Goal: Check status: Check status

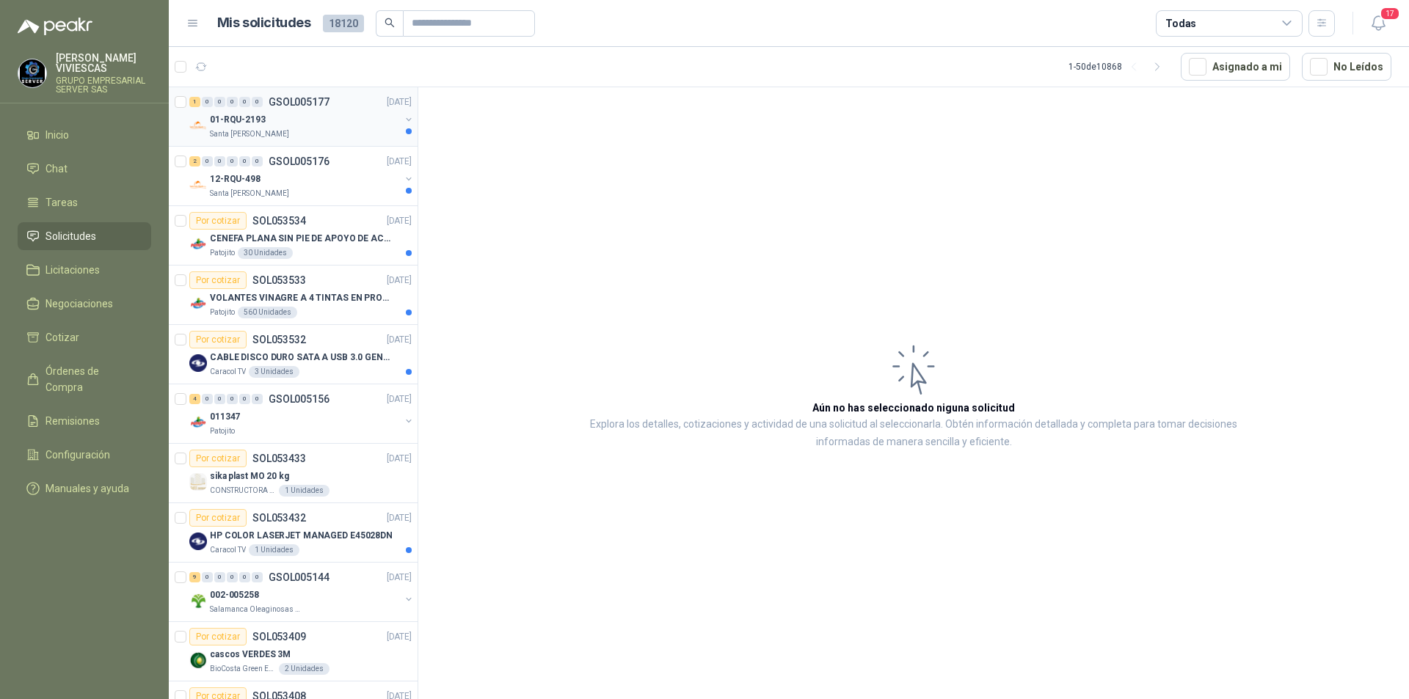
click at [274, 134] on p "Santa [PERSON_NAME]" at bounding box center [249, 134] width 79 height 12
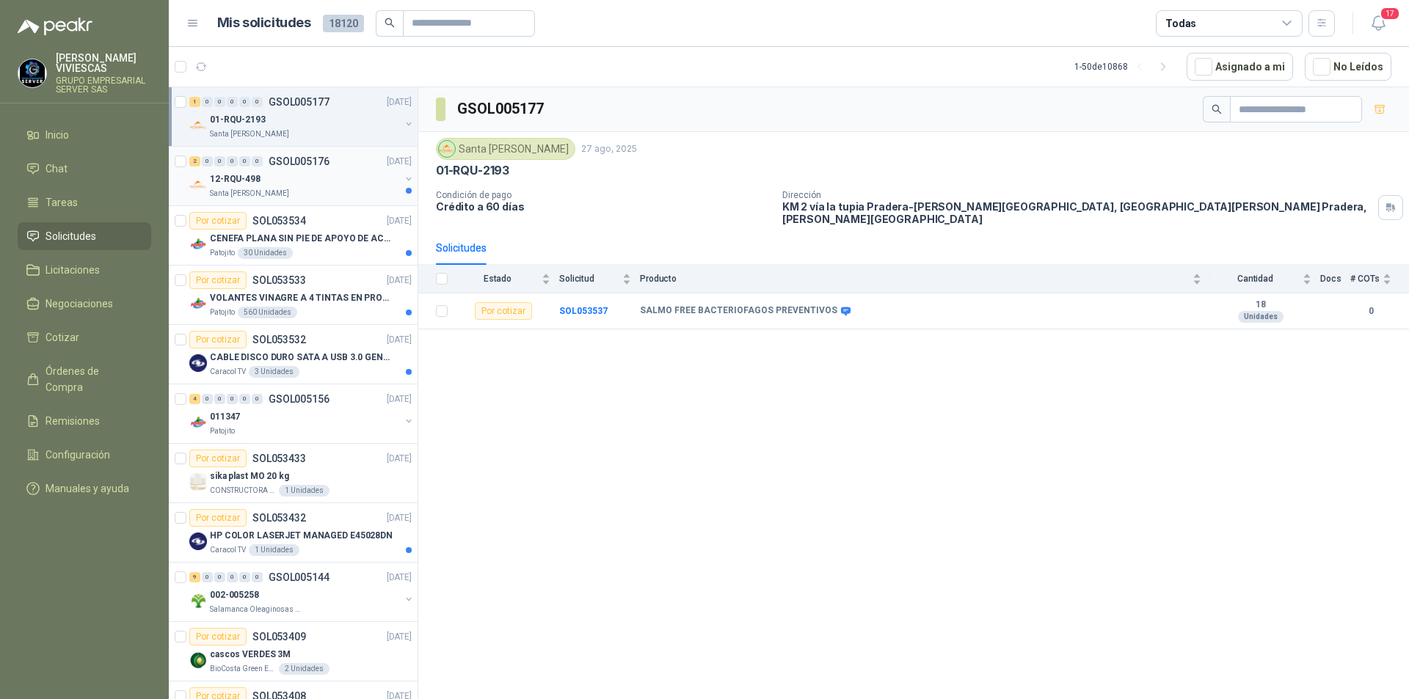
click at [235, 189] on p "Santa [PERSON_NAME]" at bounding box center [249, 194] width 79 height 12
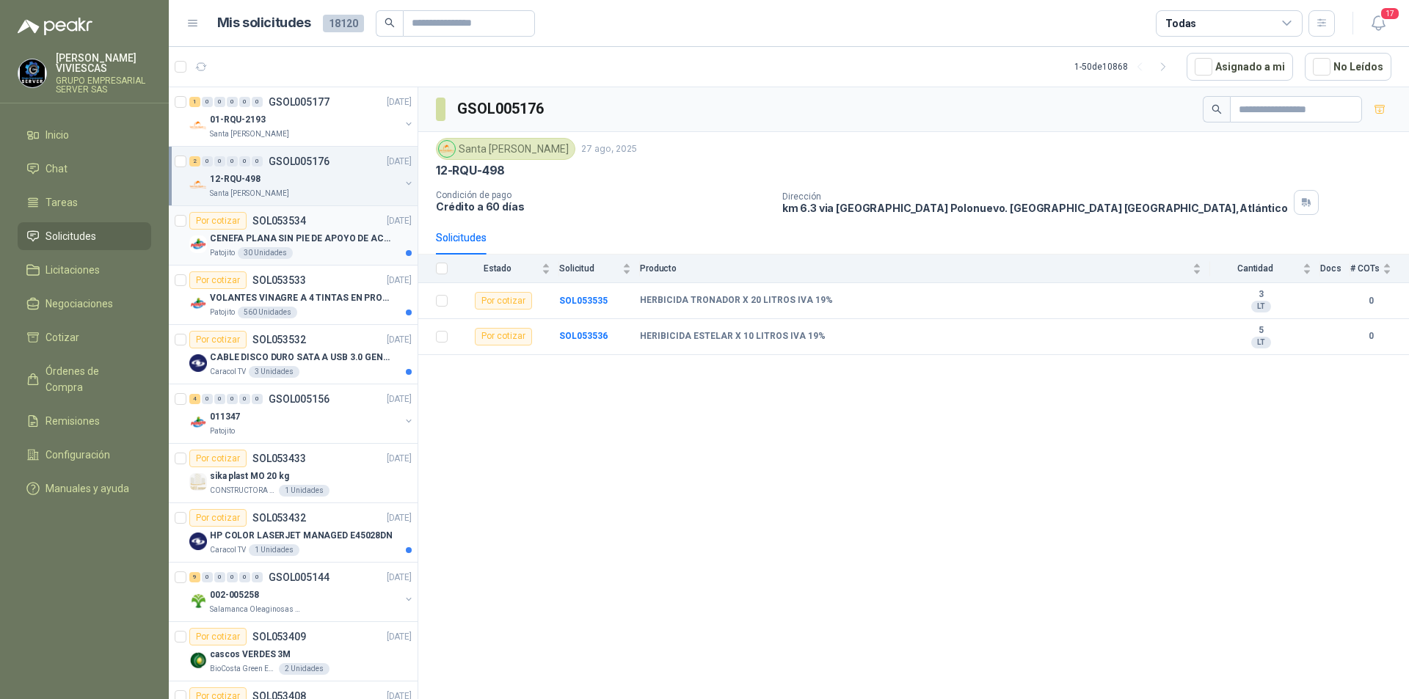
click at [311, 236] on p "CENEFA PLANA SIN PIE DE APOYO DE ACUERDO A LA IMAGEN ADJUNTA" at bounding box center [301, 239] width 183 height 14
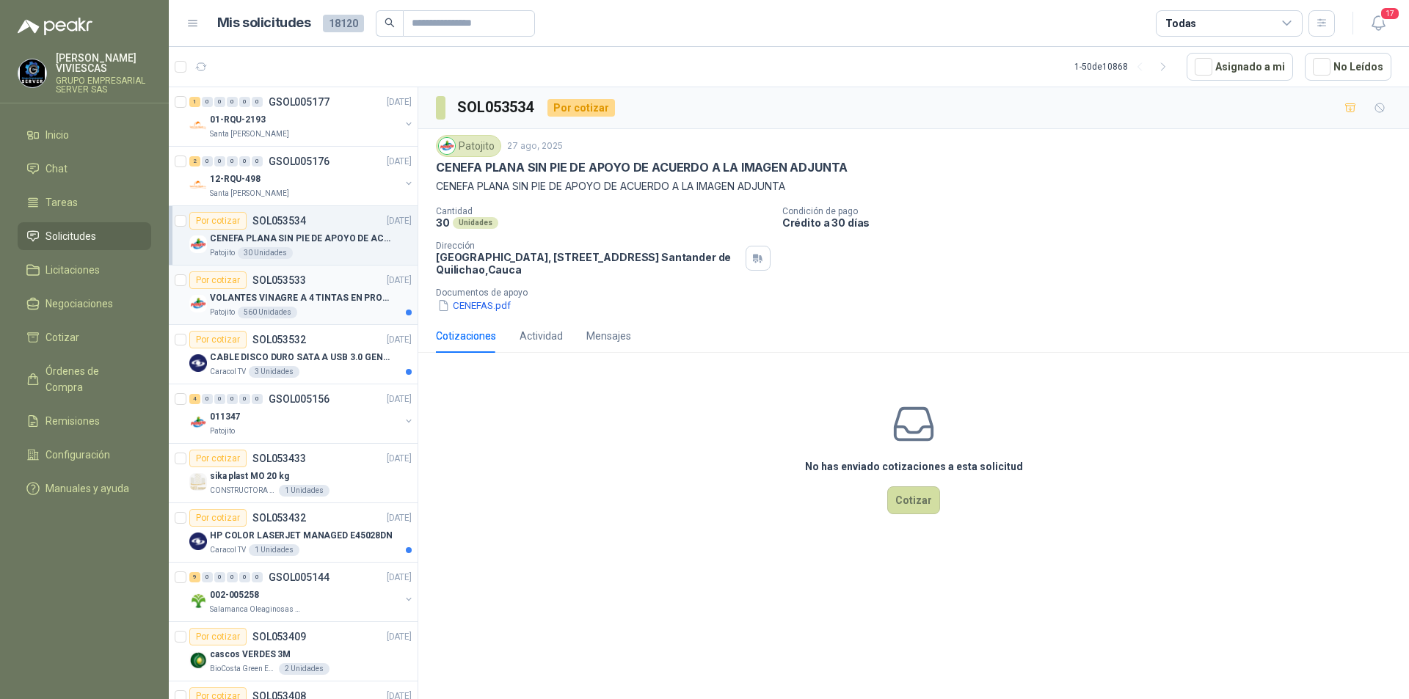
click at [313, 303] on p "VOLANTES VINAGRE A 4 TINTAS EN PROPALCOTE VER ARCHIVO ADJUNTO" at bounding box center [301, 298] width 183 height 14
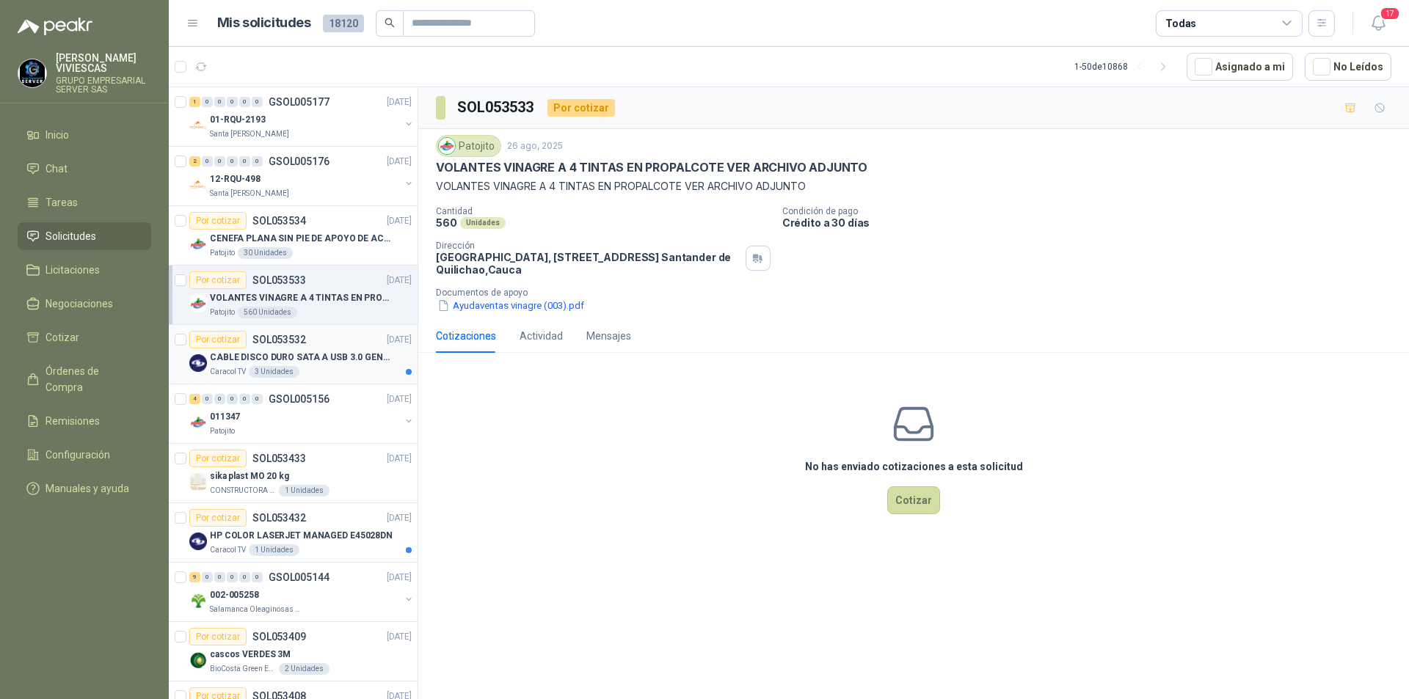
click at [278, 366] on div "CABLE DISCO DURO SATA A USB 3.0 GENERICO" at bounding box center [311, 358] width 202 height 18
